Goal: Transaction & Acquisition: Purchase product/service

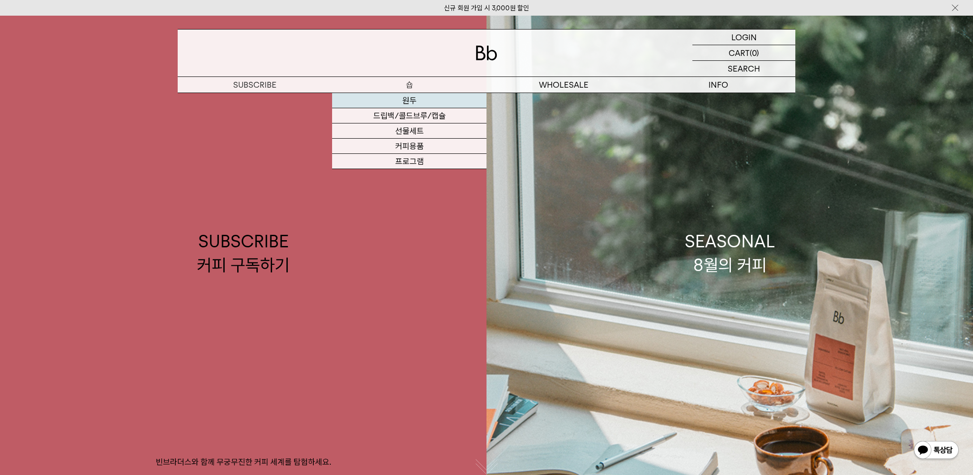
click at [407, 101] on link "원두" at bounding box center [409, 100] width 154 height 15
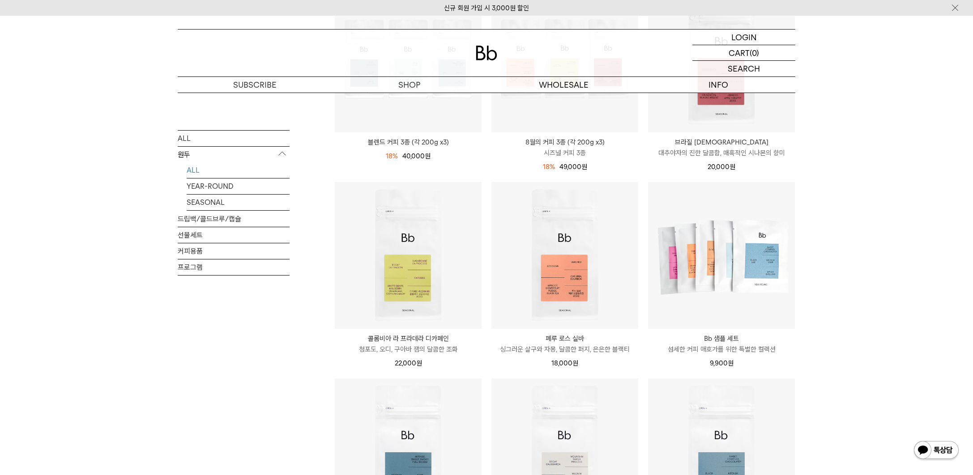
scroll to position [260, 0]
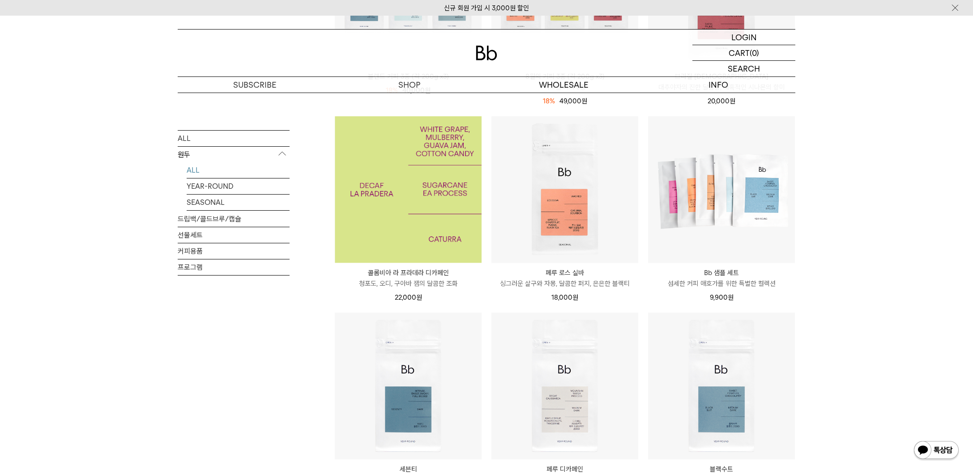
click at [403, 227] on img at bounding box center [408, 189] width 147 height 147
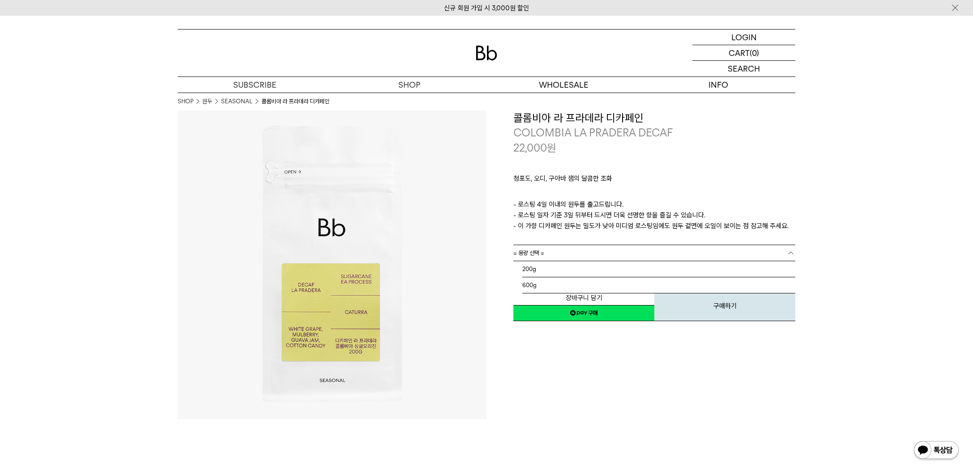
click at [576, 254] on link "= 용량 선택 =" at bounding box center [655, 253] width 282 height 16
click at [567, 273] on li "200g" at bounding box center [659, 269] width 273 height 16
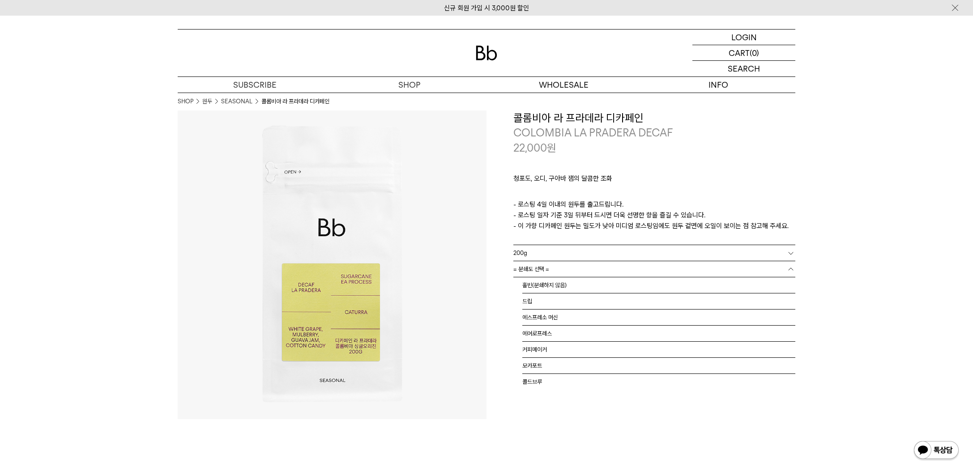
click at [555, 267] on link "= 분쇄도 선택 =" at bounding box center [655, 269] width 282 height 16
click at [550, 286] on li "홀빈(분쇄하지 않음)" at bounding box center [659, 286] width 273 height 16
